Goal: Task Accomplishment & Management: Use online tool/utility

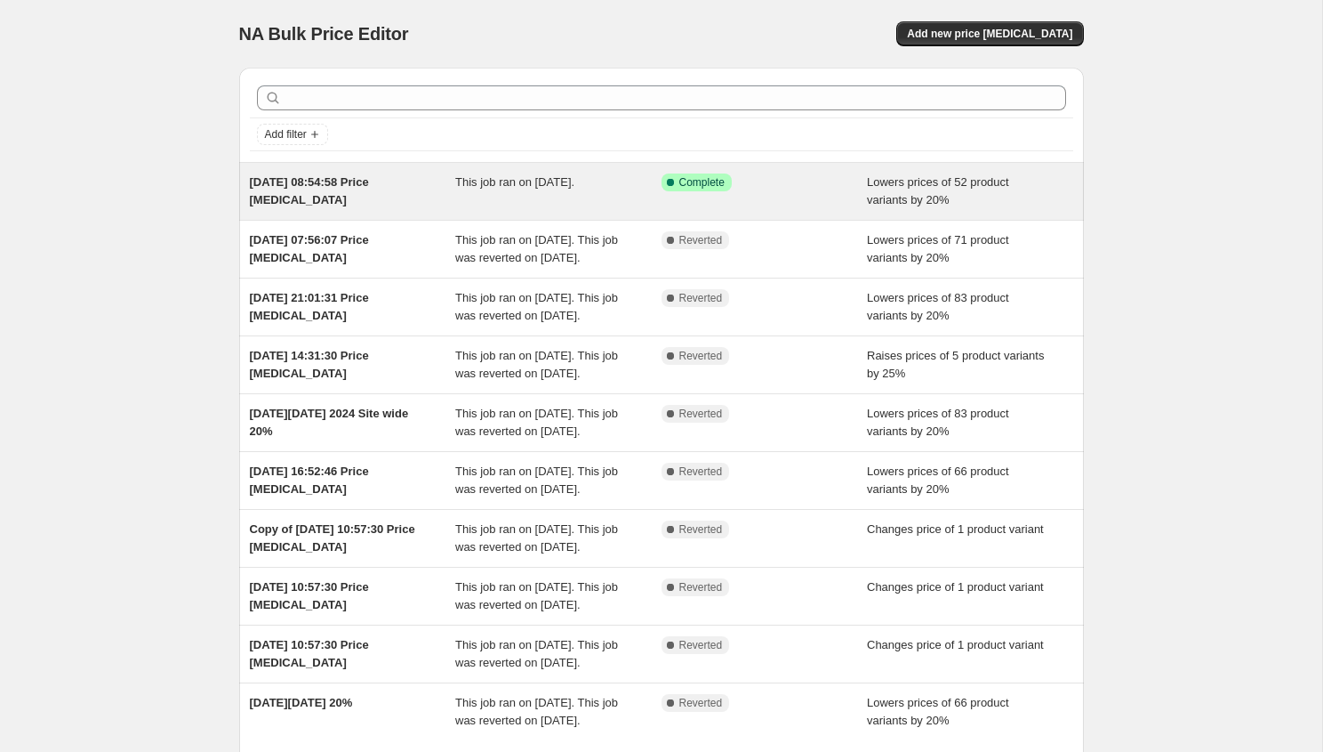
click at [363, 196] on div "[DATE] 08:54:58 Price [MEDICAL_DATA]" at bounding box center [353, 191] width 206 height 36
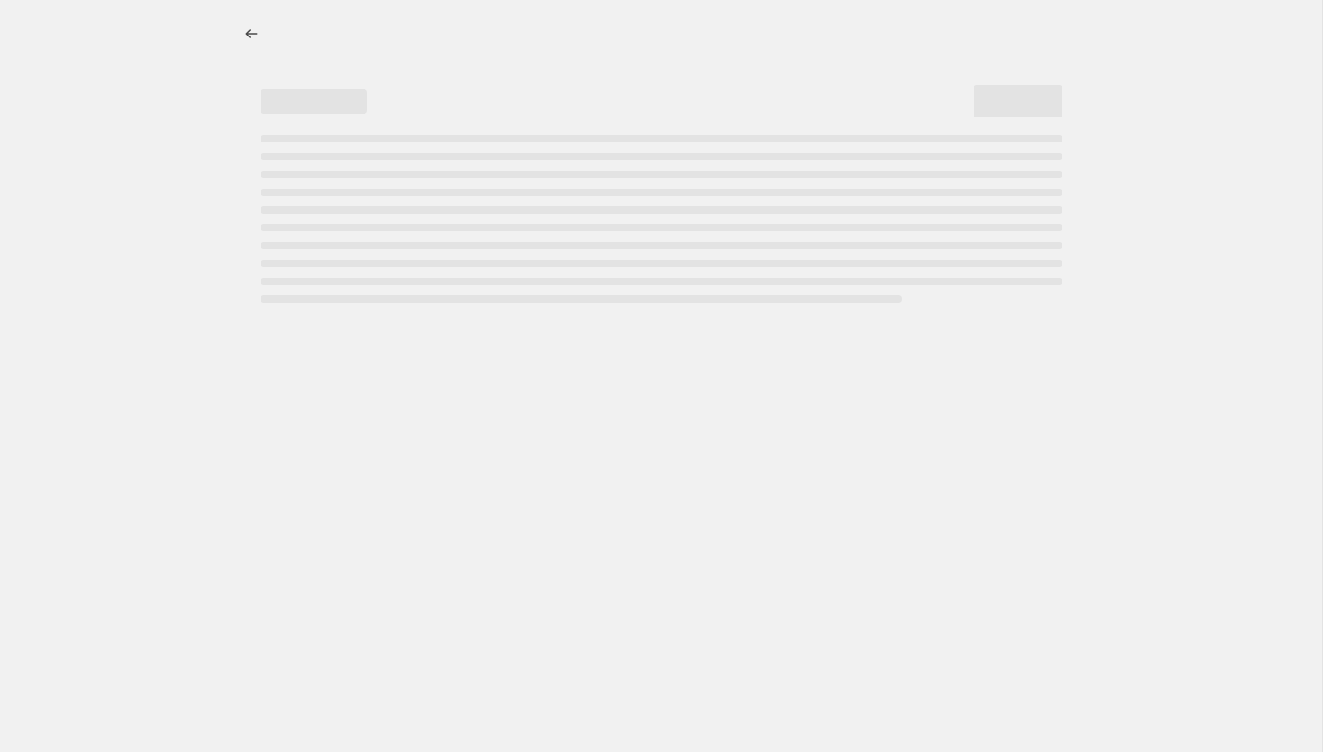
select select "percentage"
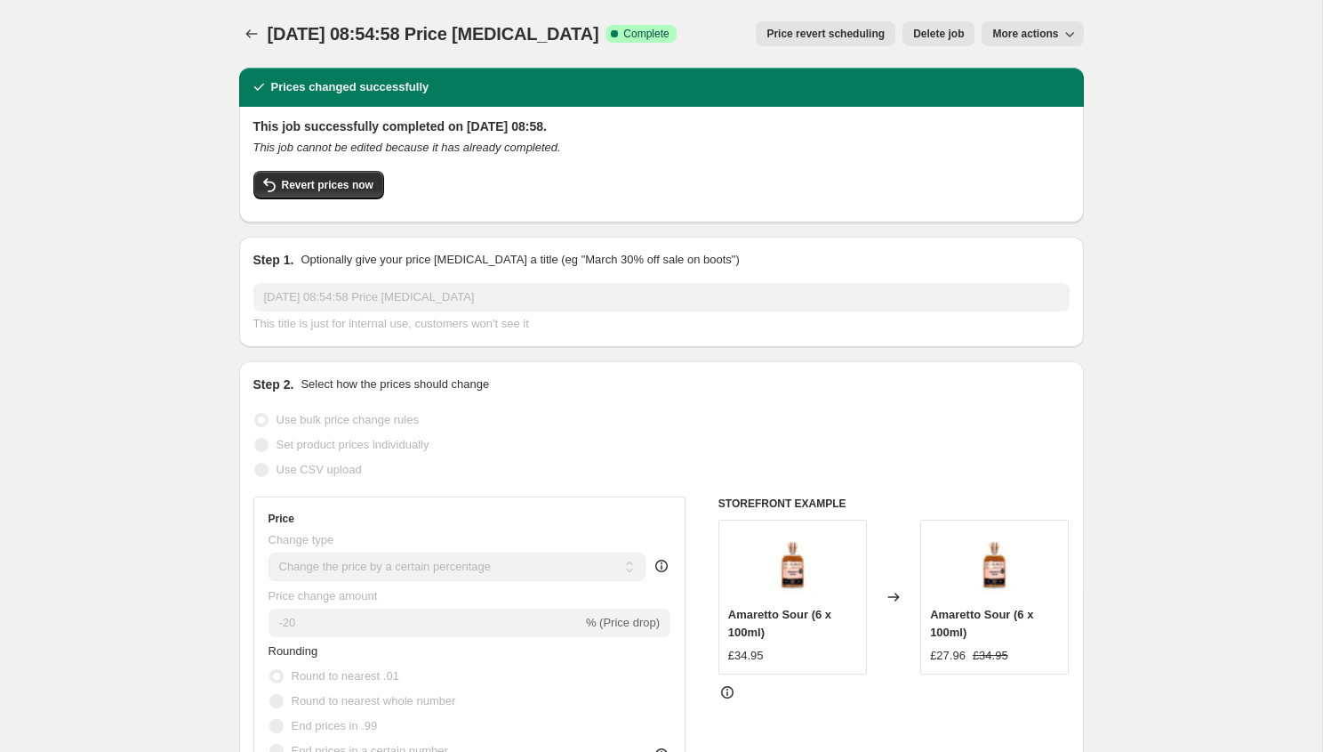
click at [809, 33] on span "Price revert scheduling" at bounding box center [826, 34] width 118 height 14
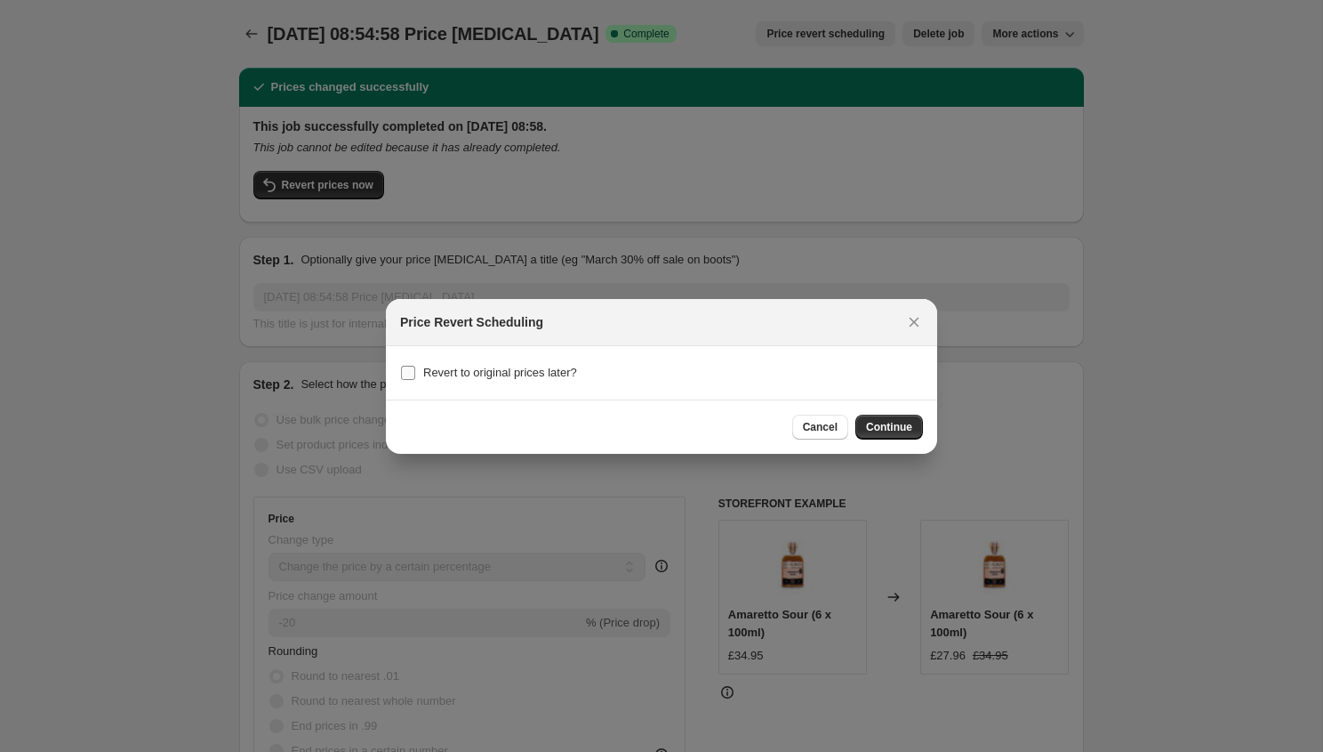
click at [496, 372] on span "Revert to original prices later?" at bounding box center [500, 372] width 154 height 13
click at [415, 372] on input "Revert to original prices later?" at bounding box center [408, 373] width 14 height 14
checkbox input "true"
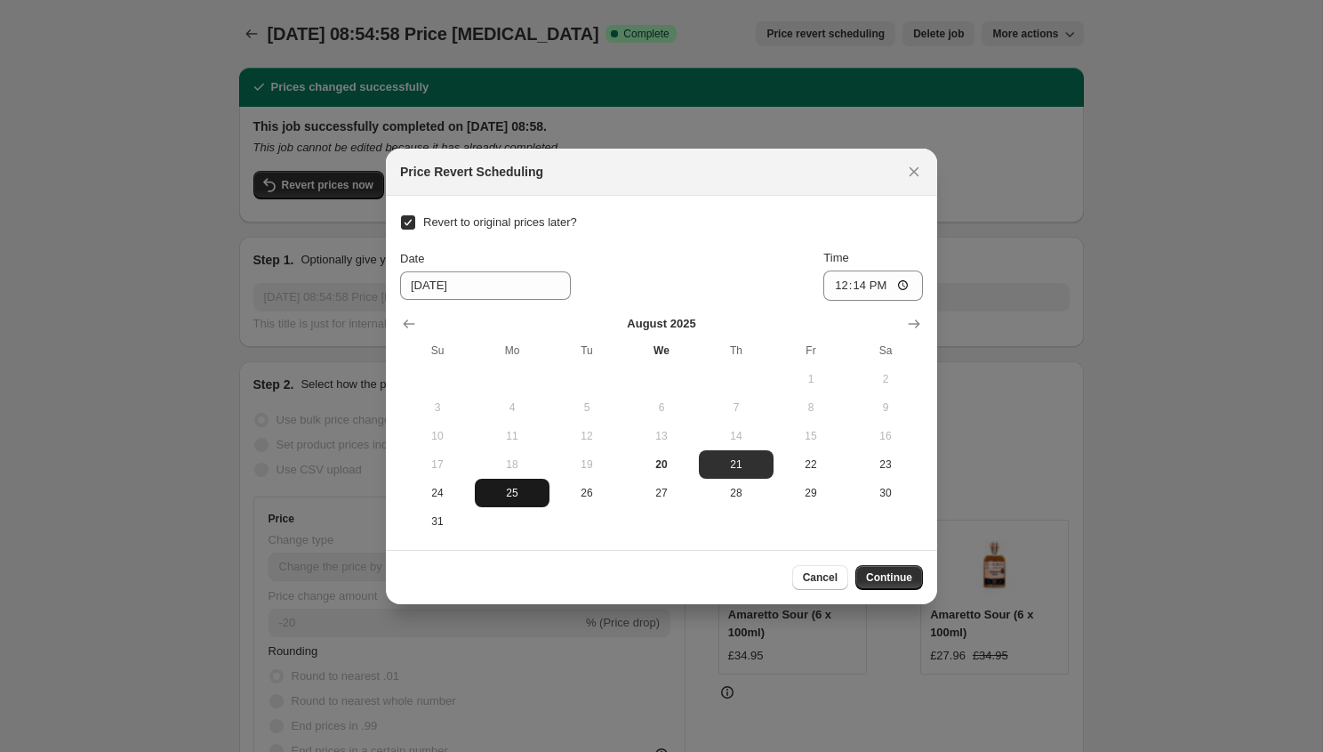
click at [502, 488] on span "25" at bounding box center [512, 493] width 60 height 14
type input "[DATE]"
click at [869, 284] on input "12:14" at bounding box center [874, 285] width 100 height 30
click at [907, 284] on input "12:14" at bounding box center [874, 285] width 100 height 30
type input "23:59"
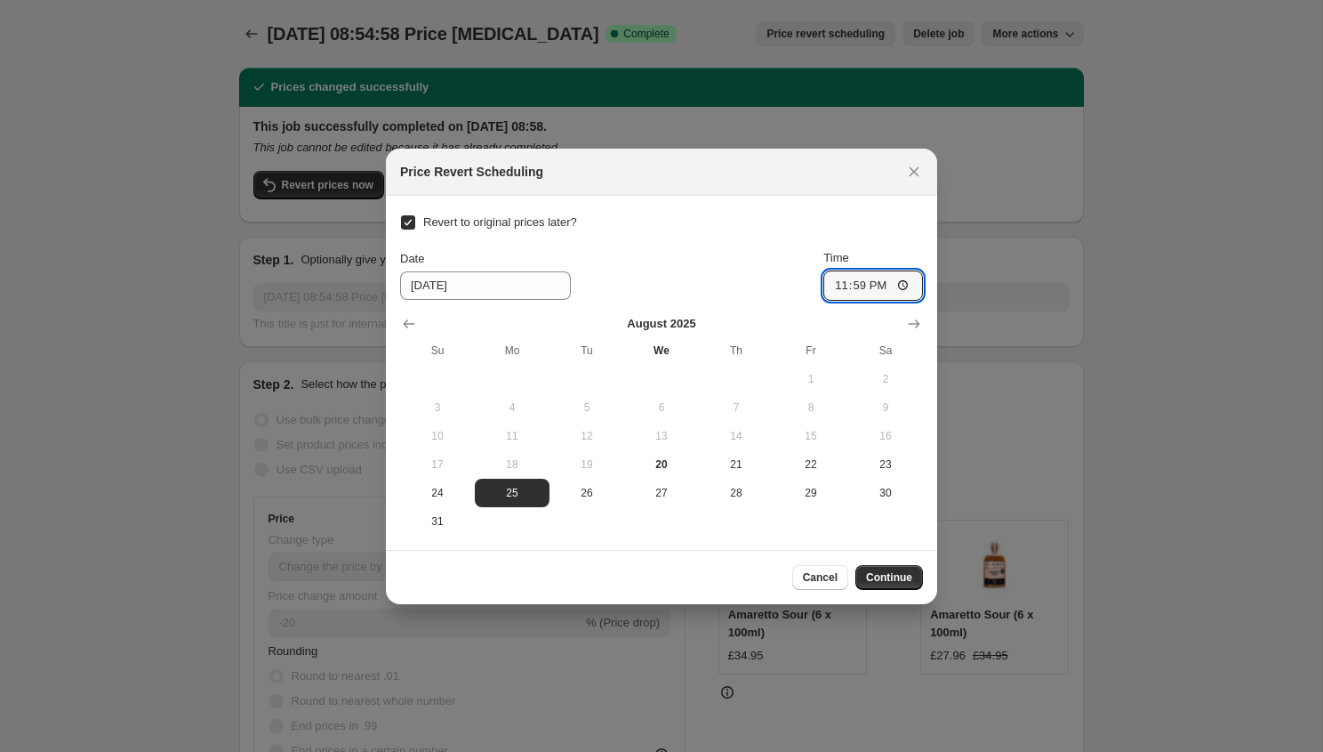
click at [816, 282] on div "Date [DATE] Time 23:59" at bounding box center [661, 275] width 523 height 52
click at [897, 571] on span "Continue" at bounding box center [889, 577] width 46 height 14
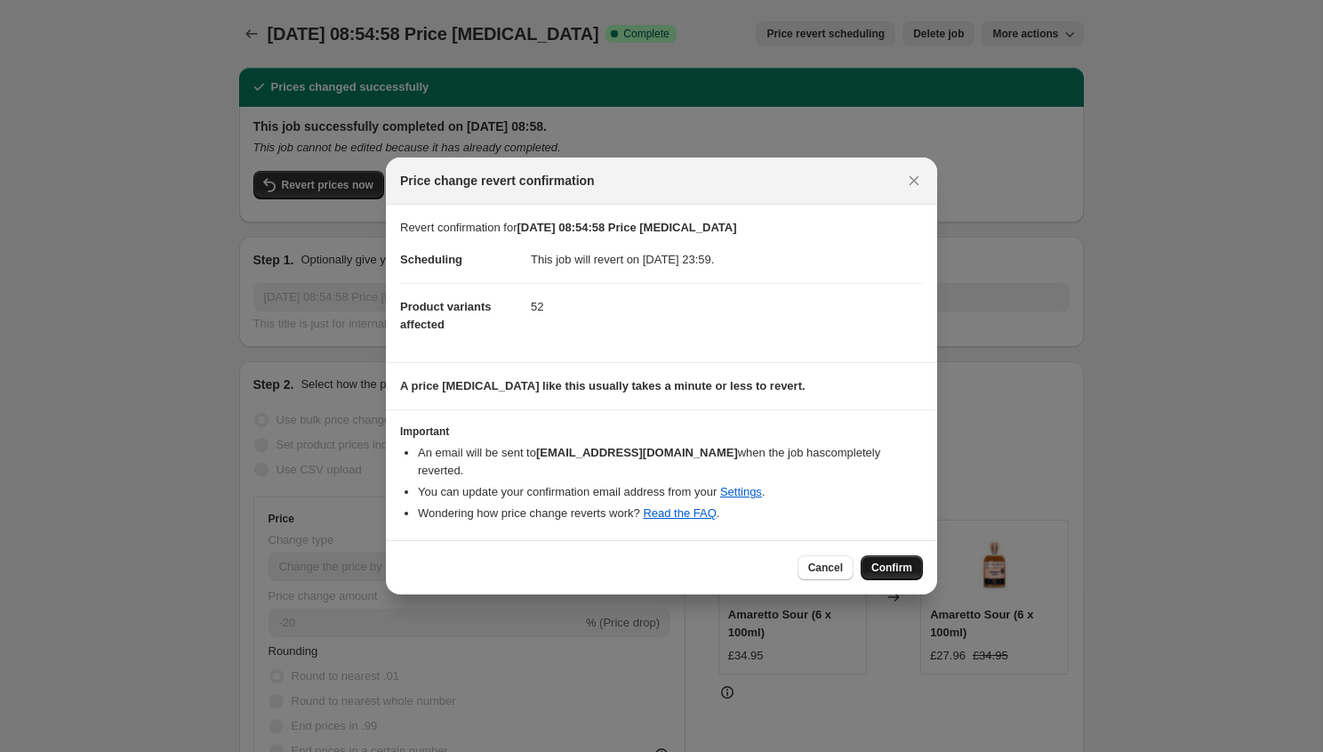
click at [894, 571] on span "Confirm" at bounding box center [892, 567] width 41 height 14
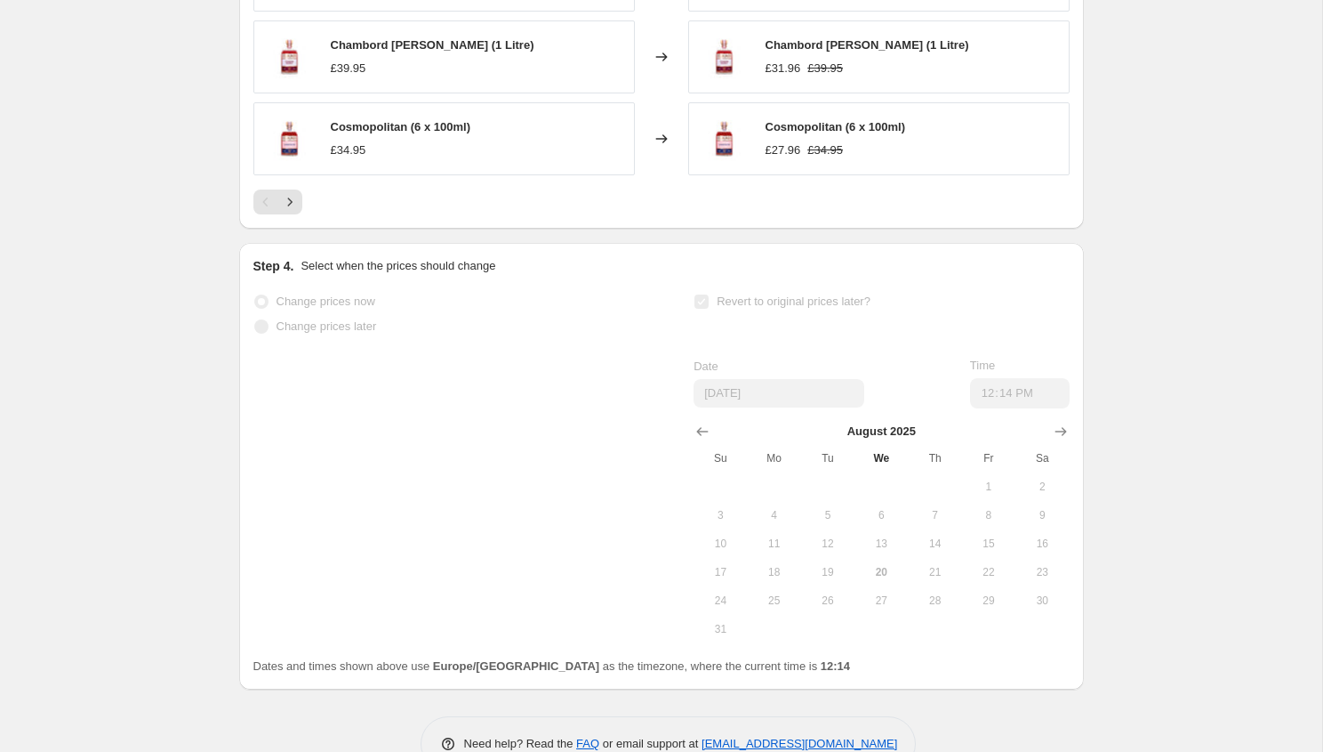
scroll to position [1561, 0]
